Goal: Check status: Check status

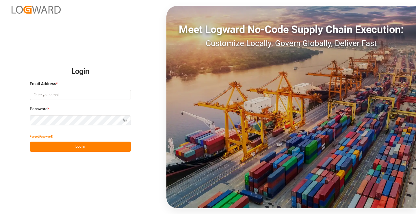
type input "[PERSON_NAME][EMAIL_ADDRESS][DOMAIN_NAME]"
click at [91, 146] on button "Log In" at bounding box center [80, 146] width 101 height 10
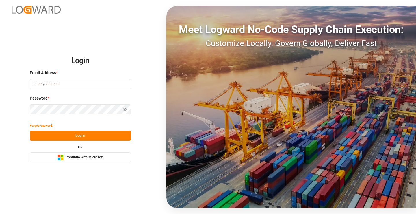
type input "[PERSON_NAME][EMAIL_ADDRESS][DOMAIN_NAME]"
click at [91, 135] on button "Log In" at bounding box center [80, 135] width 101 height 10
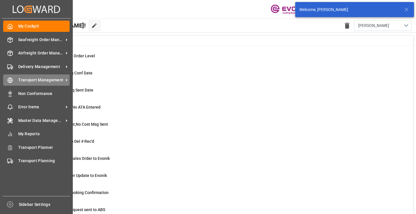
click at [12, 81] on icon at bounding box center [10, 80] width 6 height 6
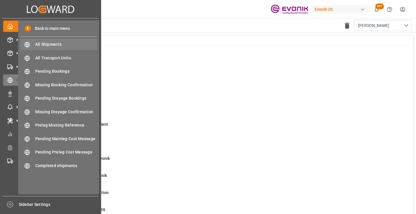
click at [52, 44] on span "All Shipments" at bounding box center [66, 44] width 62 height 6
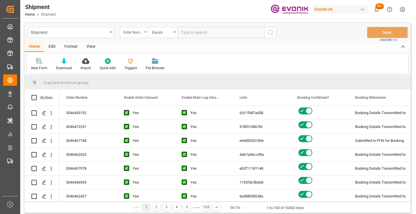
click at [143, 34] on div "Order Number" at bounding box center [133, 31] width 20 height 7
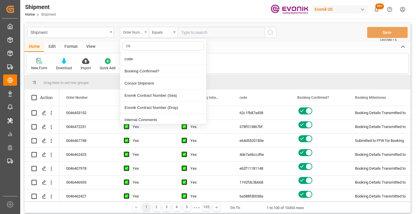
type input "cod"
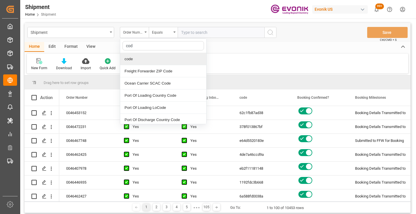
click at [134, 59] on div "code" at bounding box center [163, 59] width 86 height 12
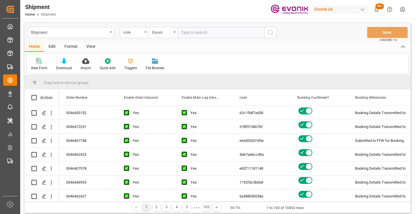
click at [198, 34] on input "text" at bounding box center [221, 32] width 87 height 11
paste input "378f013867bf"
type input "378f013867bf"
click at [272, 34] on circle "search button" at bounding box center [270, 32] width 5 height 5
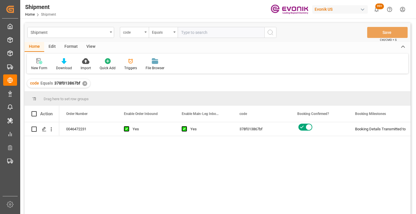
click at [292, 153] on div "0046472231 Yes Yes 378f013867bf Booking Details Transmitted to SAP Active No" at bounding box center [235, 169] width 352 height 95
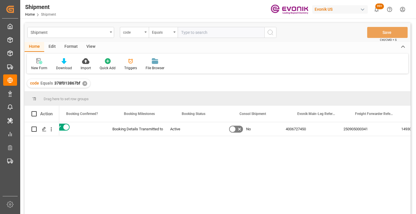
scroll to position [0, 231]
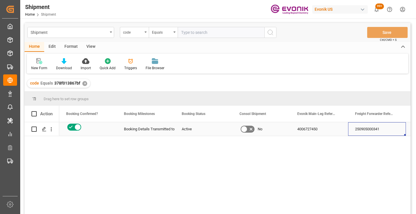
click at [374, 127] on div "250905000341" at bounding box center [377, 129] width 58 height 14
click at [85, 85] on div "✕" at bounding box center [84, 83] width 5 height 5
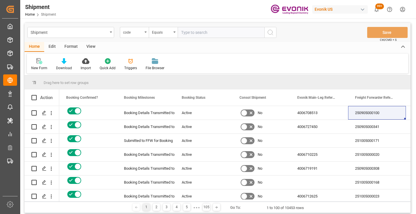
click at [216, 34] on input "text" at bounding box center [221, 32] width 87 height 11
paste input "956a580a4552"
type input "956a580a4552"
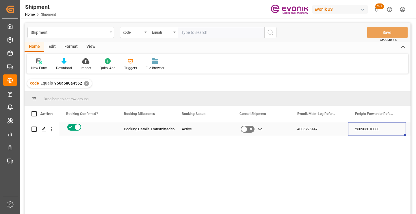
click at [369, 128] on div "250905010083" at bounding box center [377, 129] width 58 height 14
click at [86, 82] on div "✕" at bounding box center [86, 83] width 5 height 5
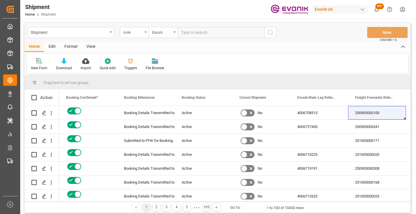
click at [206, 33] on input "text" at bounding box center [221, 32] width 87 height 11
paste input "85987dca4c42"
type input "85987dca4c42"
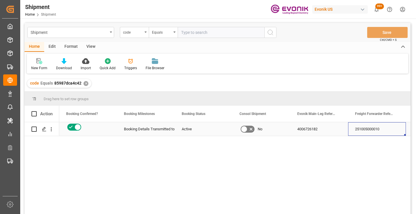
click at [369, 133] on div "251005000010" at bounding box center [377, 129] width 58 height 14
click at [86, 83] on div "✕" at bounding box center [86, 83] width 5 height 5
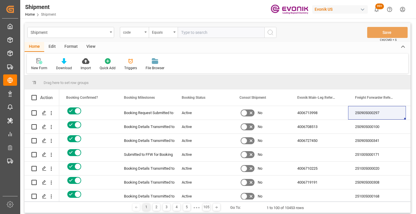
click at [210, 34] on input "text" at bounding box center [221, 32] width 87 height 11
paste input "2068f96e8acb"
type input "2068f96e8acb"
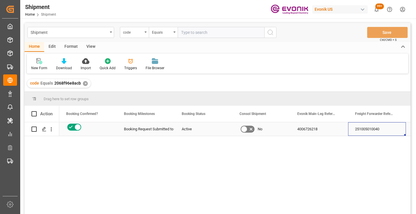
click at [366, 130] on div "251005010040" at bounding box center [377, 129] width 58 height 14
click at [85, 85] on div "✕" at bounding box center [85, 83] width 5 height 5
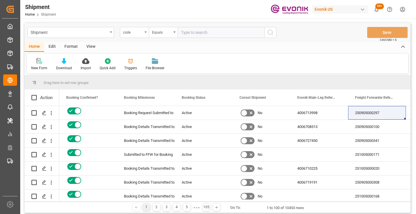
click at [210, 32] on input "text" at bounding box center [221, 32] width 87 height 11
paste input "966897466991"
type input "966897466991"
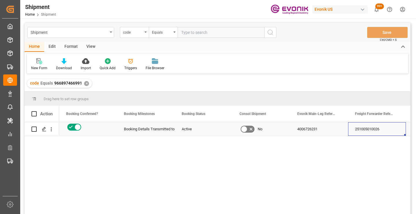
click at [370, 125] on div "251005010026" at bounding box center [377, 129] width 58 height 14
click at [86, 83] on div "✕" at bounding box center [86, 83] width 5 height 5
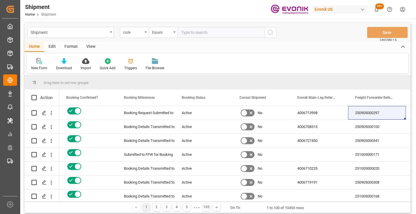
click at [202, 32] on input "text" at bounding box center [221, 32] width 87 height 11
paste input "65a49b0afd88"
type input "65a49b0afd88"
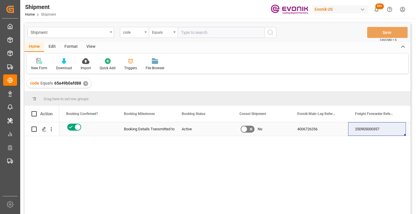
click at [365, 129] on div "250905000357" at bounding box center [377, 129] width 58 height 14
click at [83, 84] on div "✕" at bounding box center [85, 83] width 5 height 5
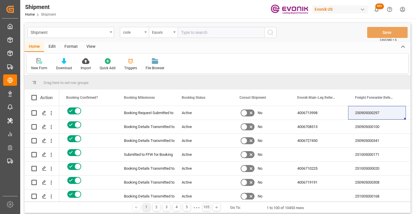
click at [203, 33] on input "text" at bounding box center [221, 32] width 87 height 11
paste input "0f46808de7d1"
type input "0f46808de7d1"
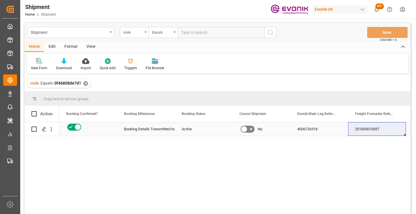
click at [361, 129] on div "251005010037" at bounding box center [377, 129] width 58 height 14
click at [85, 83] on div "✕" at bounding box center [85, 83] width 5 height 5
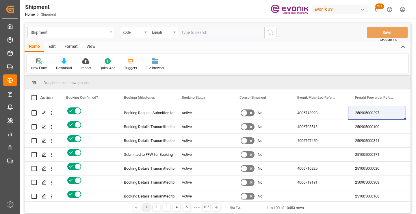
click at [206, 33] on input "text" at bounding box center [221, 32] width 87 height 11
paste input "e201cdd24a09"
type input "e201cdd24a09"
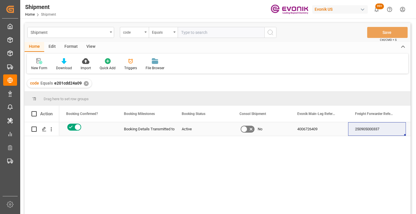
click at [369, 131] on div "250905000337" at bounding box center [377, 129] width 58 height 14
click at [87, 83] on div "✕" at bounding box center [86, 83] width 5 height 5
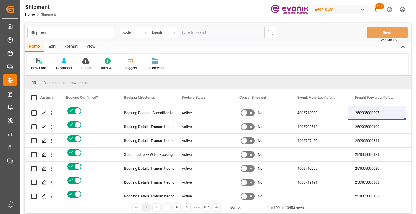
click at [211, 34] on input "text" at bounding box center [221, 32] width 87 height 11
paste input "8d7fcd3624be"
type input "8d7fcd3624be"
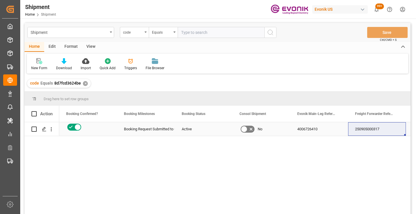
click at [369, 130] on div "250905000317" at bounding box center [377, 129] width 58 height 14
click at [84, 84] on div "✕" at bounding box center [85, 83] width 5 height 5
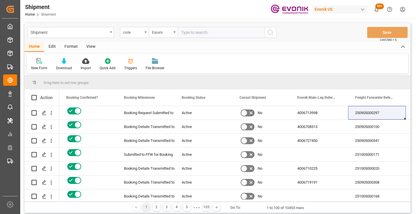
click at [205, 36] on input "text" at bounding box center [221, 32] width 87 height 11
paste input "a007482a5447"
type input "a007482a5447"
click at [269, 34] on icon "search button" at bounding box center [270, 32] width 7 height 7
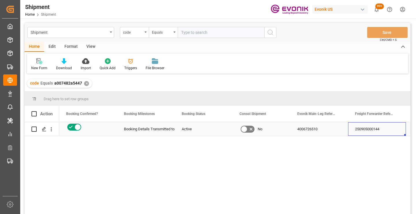
click at [379, 131] on div "250905000144" at bounding box center [377, 129] width 58 height 14
click at [86, 84] on div "✕" at bounding box center [86, 83] width 5 height 5
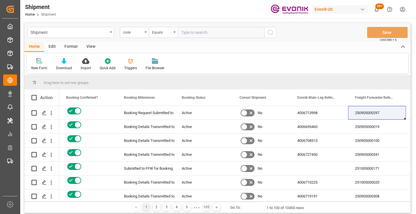
click at [203, 33] on input "text" at bounding box center [221, 32] width 87 height 11
paste input "a6ee9d8f6b82"
type input "a6ee9d8f6b82"
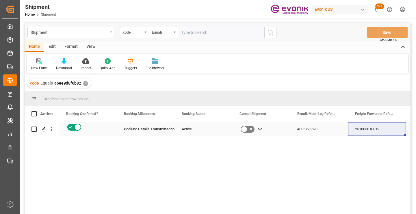
click at [368, 130] on div "251005010012" at bounding box center [377, 129] width 58 height 14
click at [307, 130] on div "4006726523" at bounding box center [320, 129] width 58 height 14
click at [84, 83] on div "✕" at bounding box center [85, 83] width 5 height 5
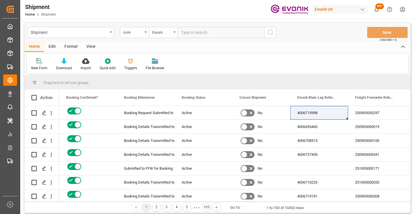
click at [217, 33] on input "text" at bounding box center [221, 32] width 87 height 11
paste input "ebddf6ca3a64"
type input "ebddf6ca3a64"
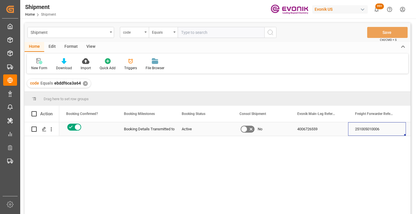
click at [370, 130] on div "251005010006" at bounding box center [377, 129] width 58 height 14
click at [84, 82] on div "✕" at bounding box center [85, 83] width 5 height 5
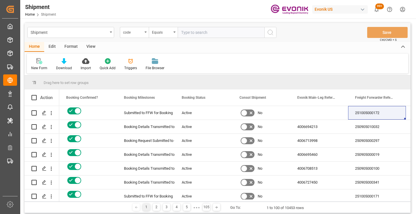
click at [222, 33] on input "text" at bounding box center [221, 32] width 87 height 11
paste input "22a0e4839d23"
type input "22a0e4839d23"
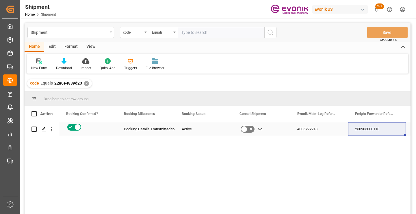
click at [374, 131] on div "250905000113" at bounding box center [377, 129] width 58 height 14
click at [85, 84] on div "✕" at bounding box center [86, 83] width 5 height 5
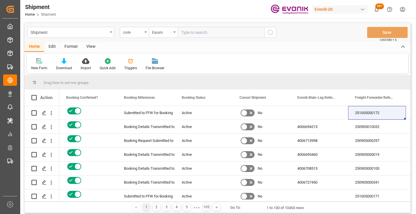
click at [211, 33] on input "text" at bounding box center [221, 32] width 87 height 11
paste input "b4844882034e"
type input "b4844882034e"
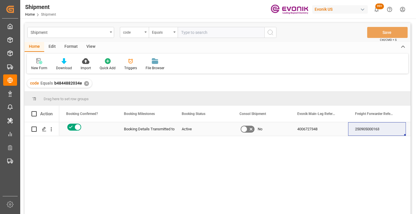
click at [373, 130] on div "250905000163" at bounding box center [377, 129] width 58 height 14
click at [85, 83] on div "✕" at bounding box center [86, 83] width 5 height 5
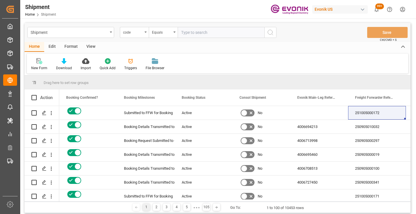
click at [228, 36] on input "text" at bounding box center [221, 32] width 87 height 11
paste input "2fd9ae9e8525"
type input "2fd9ae9e8525"
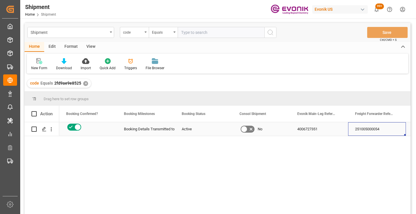
click at [368, 130] on div "251005000054" at bounding box center [377, 129] width 58 height 14
click at [85, 84] on div "✕" at bounding box center [85, 83] width 5 height 5
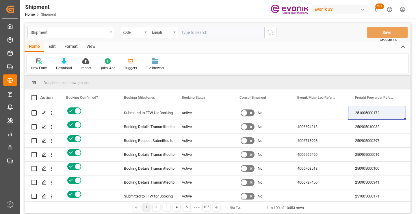
click at [211, 32] on input "text" at bounding box center [221, 32] width 87 height 11
paste input "c7eb01a44ec9"
type input "c7eb01a44ec9"
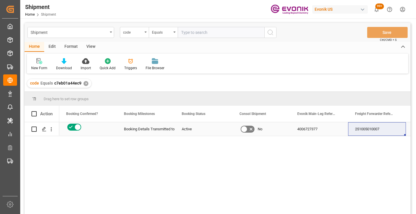
click at [373, 130] on div "251005010007" at bounding box center [377, 129] width 58 height 14
click at [84, 85] on div "✕" at bounding box center [86, 83] width 5 height 5
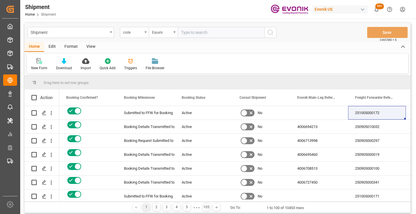
click at [206, 35] on input "text" at bounding box center [221, 32] width 87 height 11
paste input "1ff56d304ea7"
type input "1ff56d304ea7"
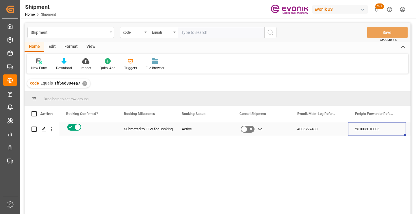
click at [372, 128] on div "251005010035" at bounding box center [377, 129] width 58 height 14
